Goal: Task Accomplishment & Management: Manage account settings

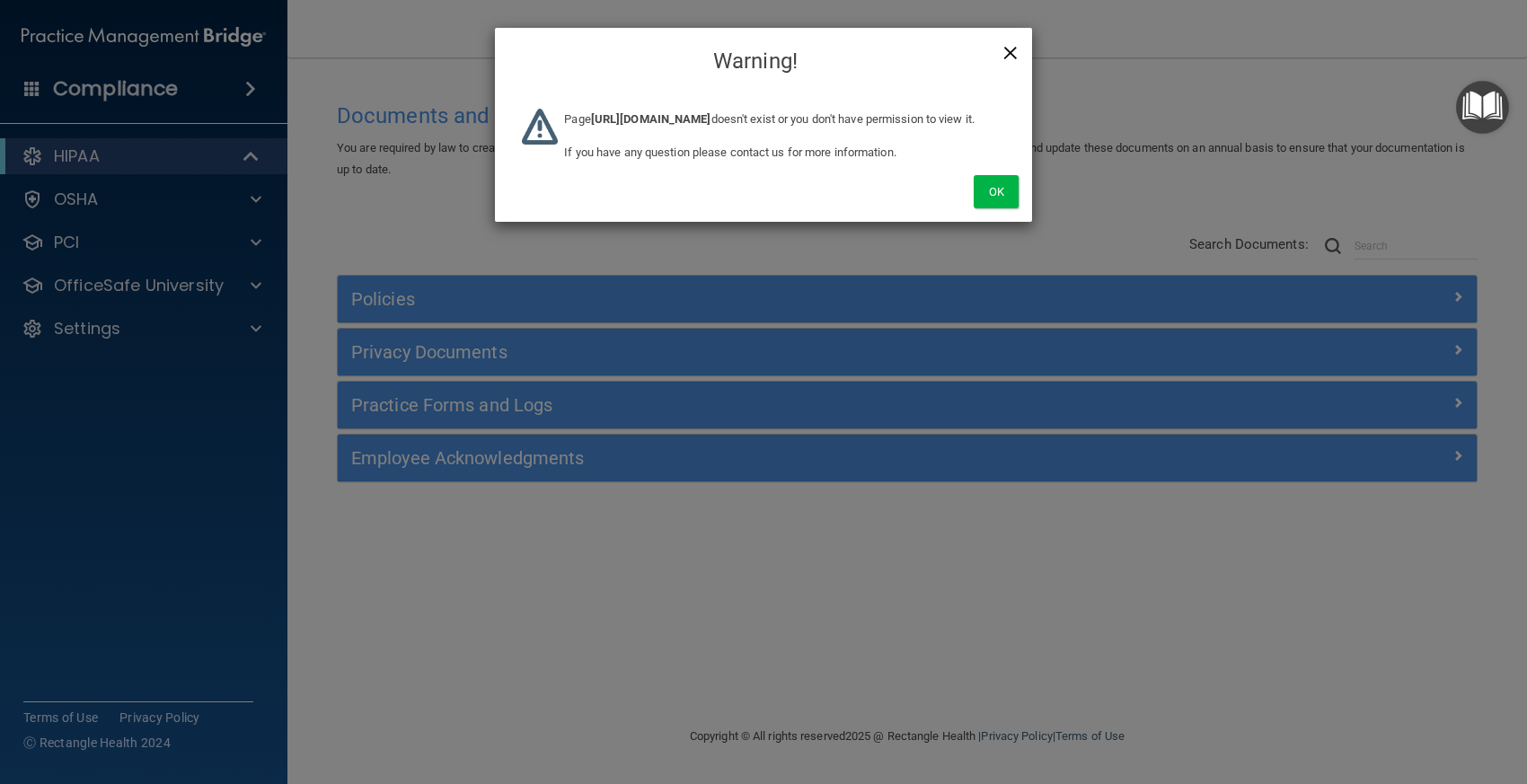
click at [1016, 49] on span "×" at bounding box center [1010, 50] width 16 height 36
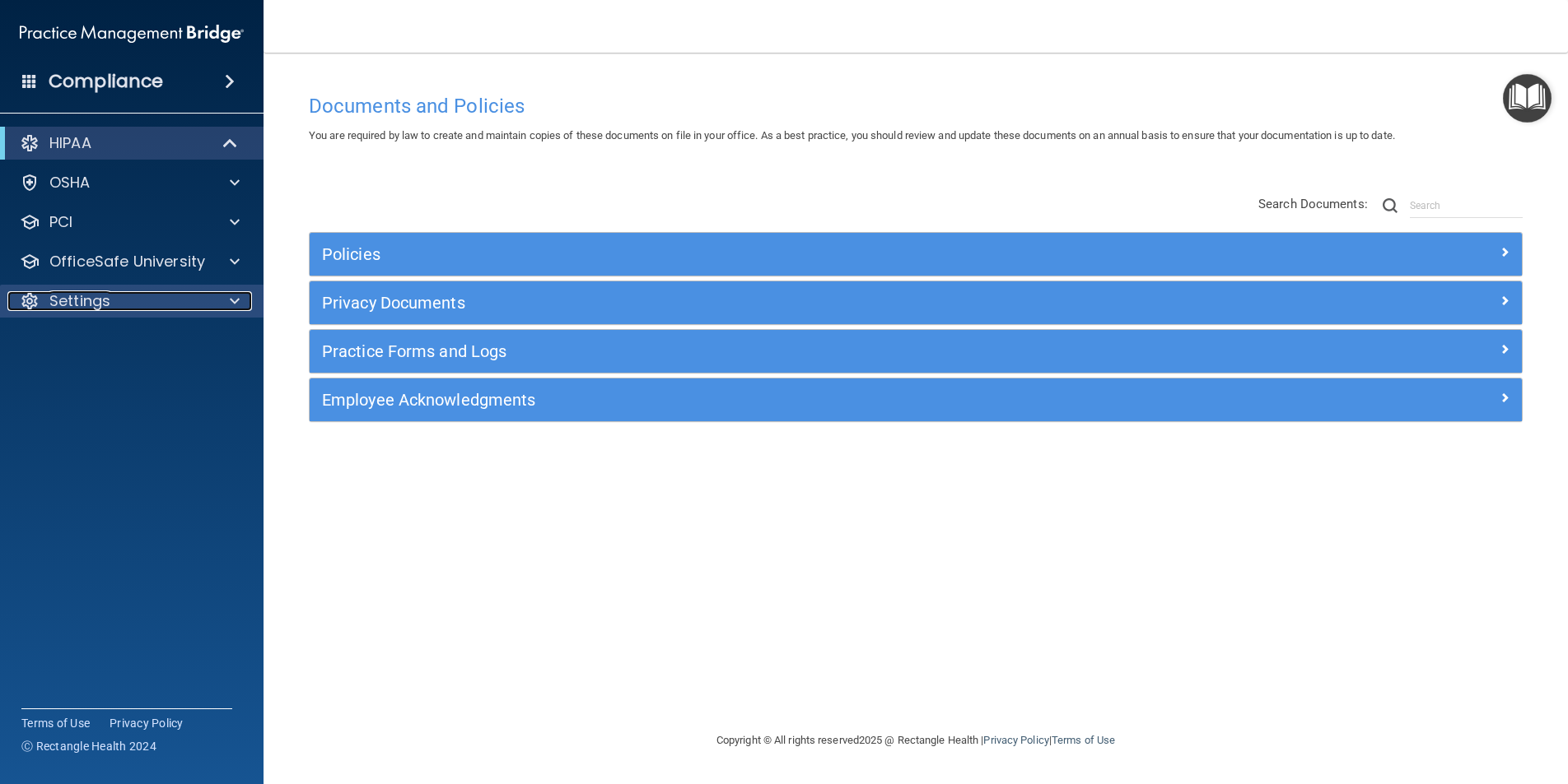
click at [100, 302] on p "Settings" at bounding box center [79, 301] width 61 height 20
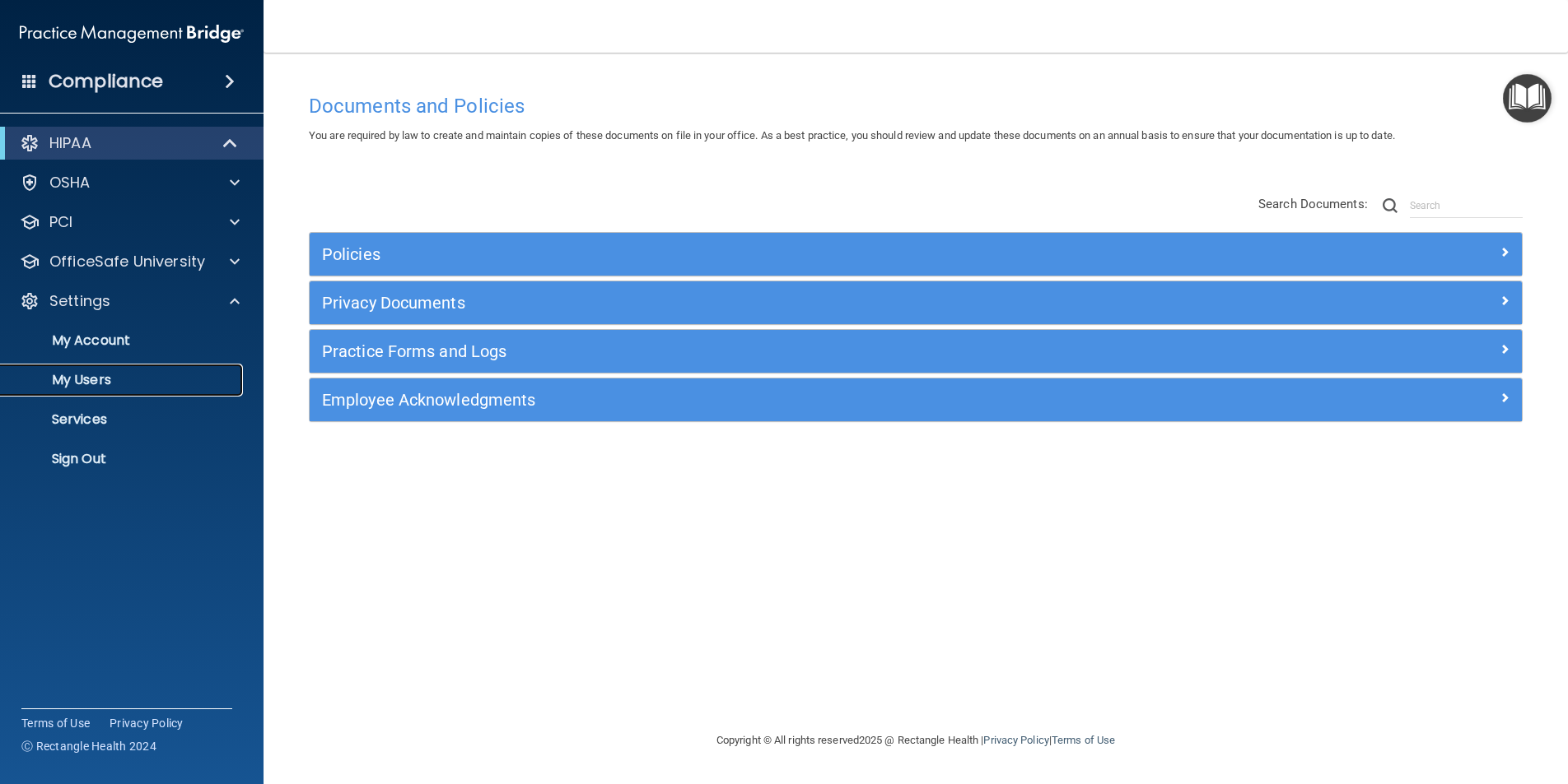
click at [82, 385] on p "My Users" at bounding box center [123, 380] width 225 height 16
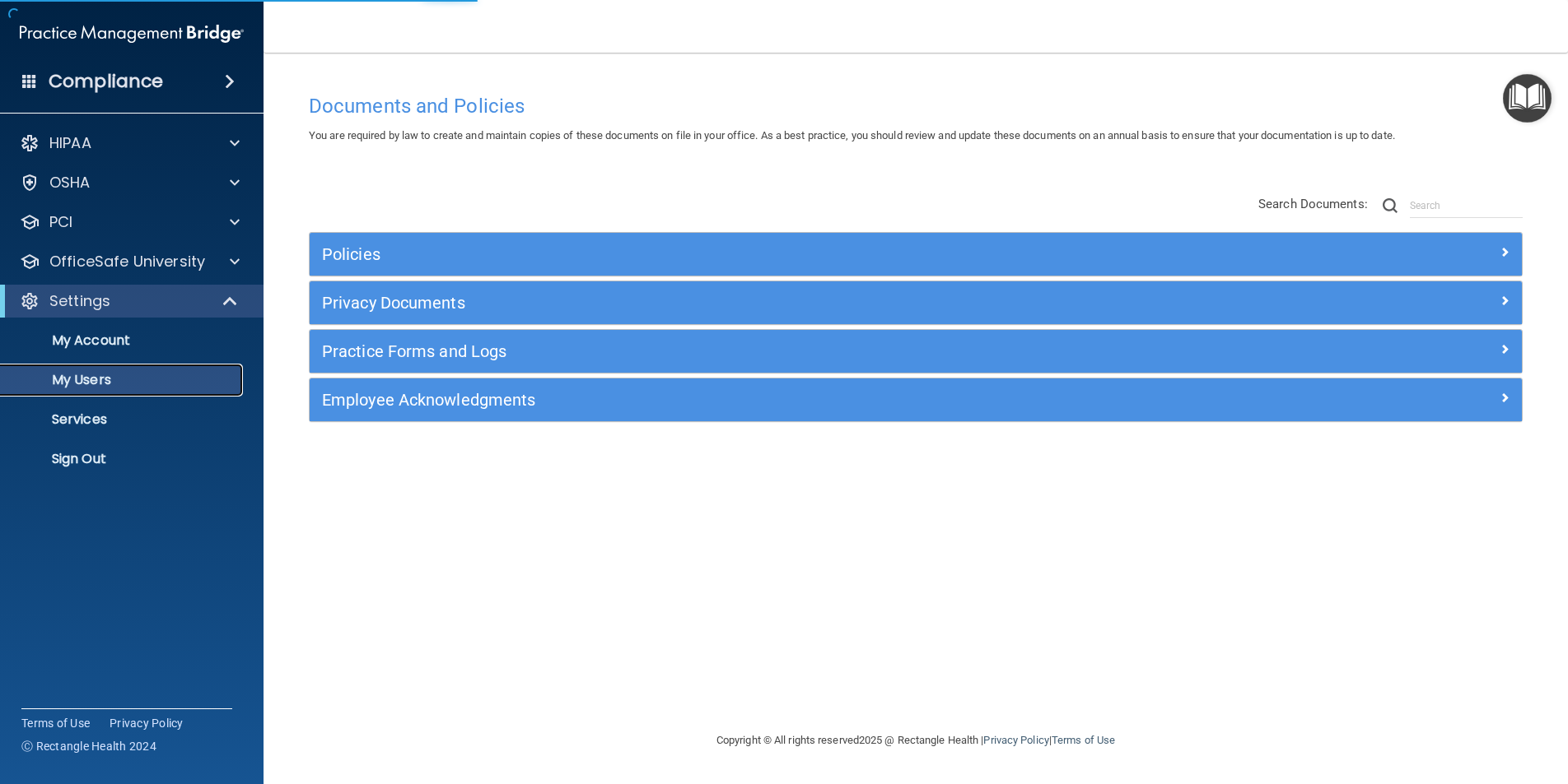
select select "20"
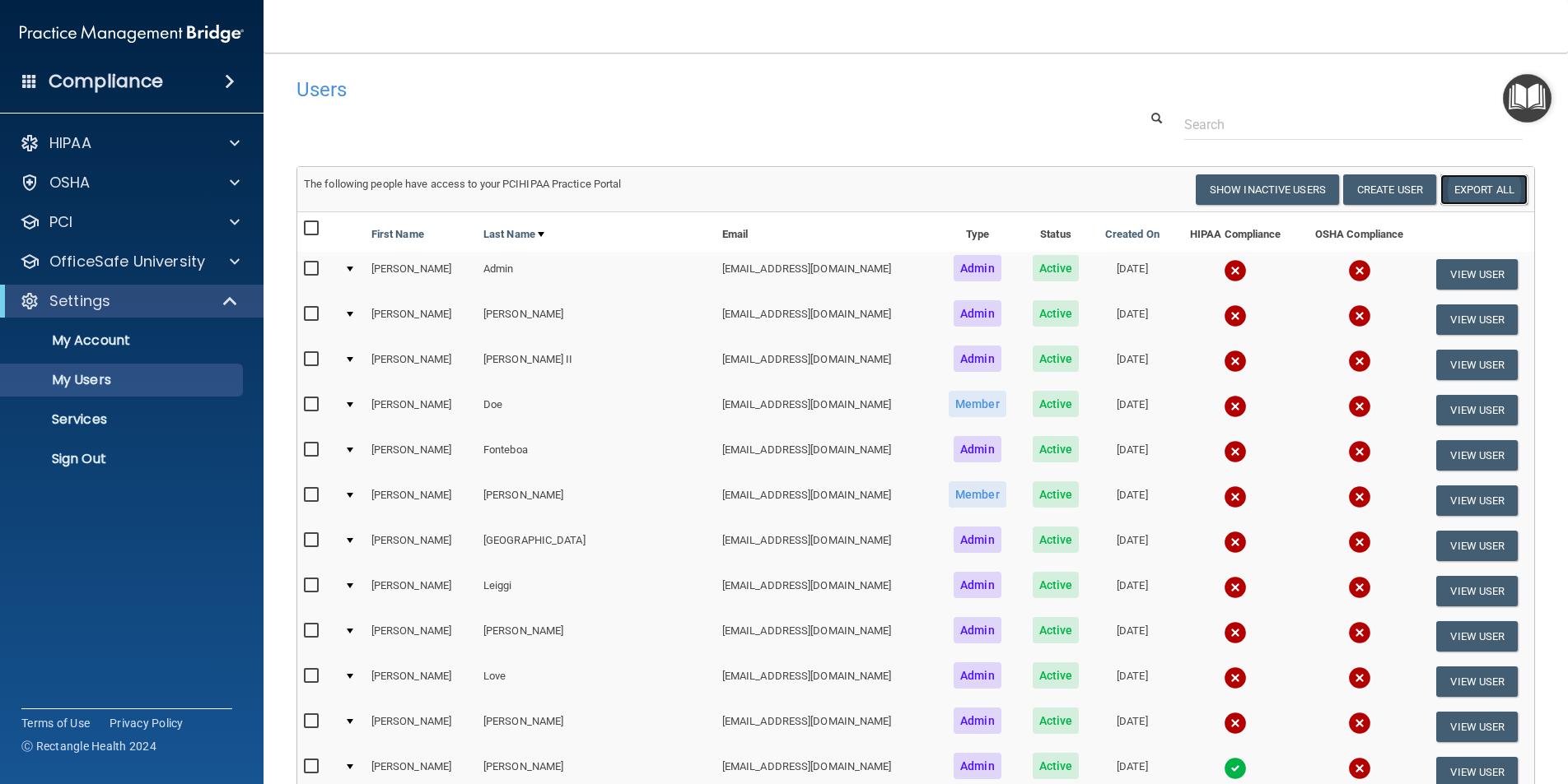
click at [1399, 189] on link "Export All" at bounding box center [1484, 190] width 87 height 31
click at [118, 145] on div "HIPAA" at bounding box center [109, 143] width 204 height 20
click at [113, 140] on div "HIPAA" at bounding box center [109, 143] width 204 height 20
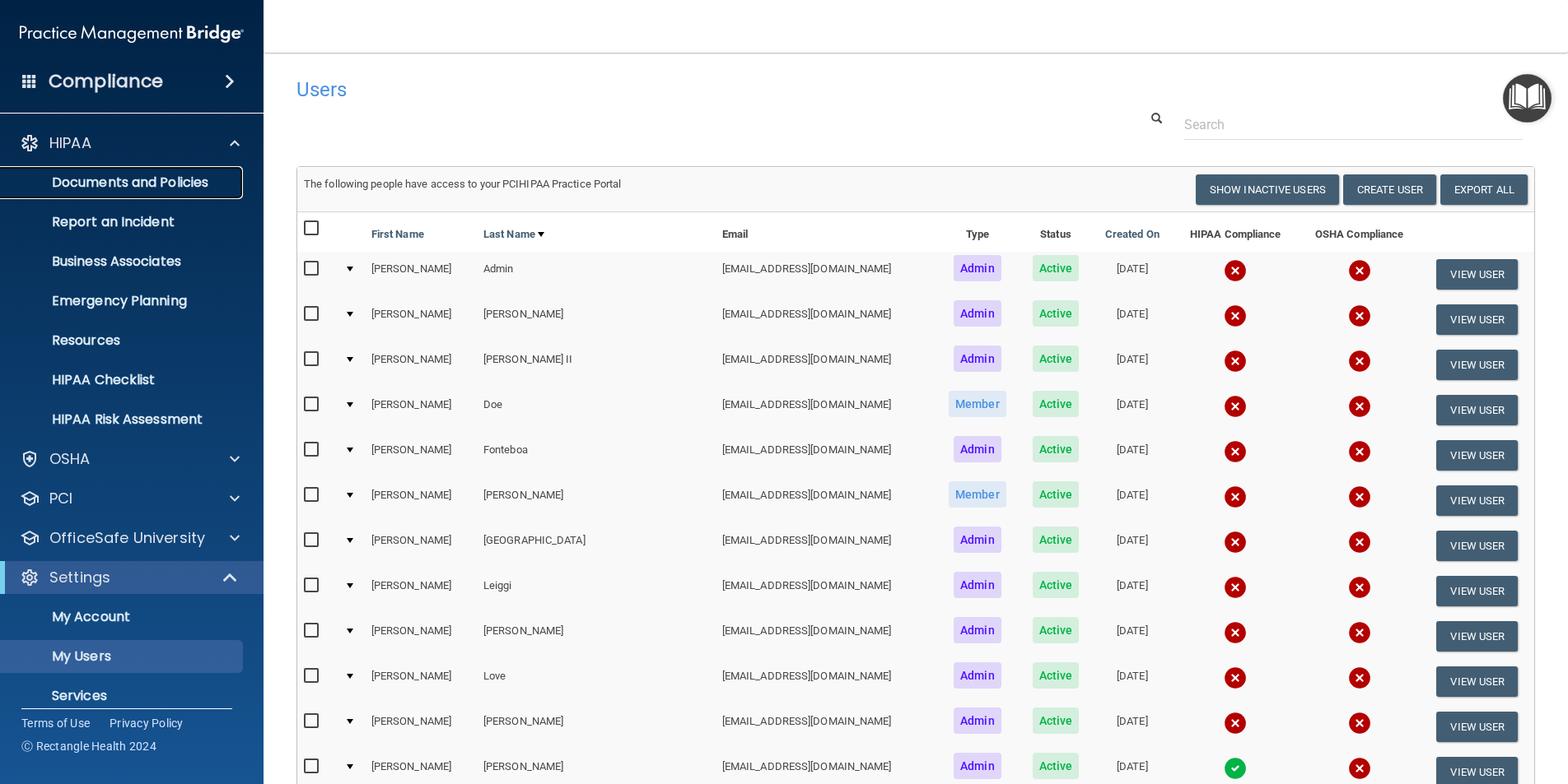
click at [139, 179] on p "Documents and Policies" at bounding box center [123, 182] width 225 height 16
